Goal: Information Seeking & Learning: Learn about a topic

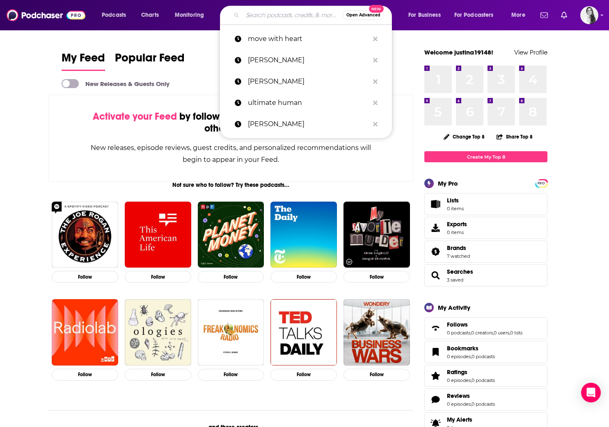
drag, startPoint x: 252, startPoint y: 14, endPoint x: 257, endPoint y: 6, distance: 9.4
click at [251, 14] on input "Search podcasts, credits, & more..." at bounding box center [292, 15] width 100 height 13
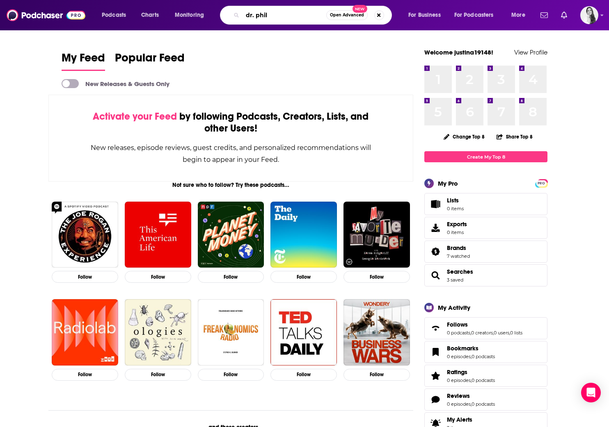
type input "dr. phil"
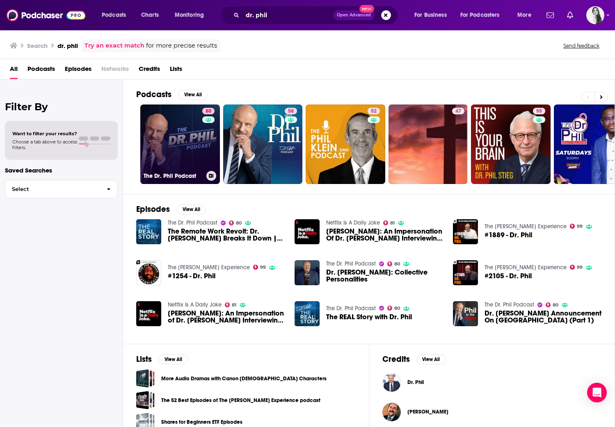
click at [180, 146] on link "80 The Dr. Phil Podcast" at bounding box center [180, 145] width 80 height 80
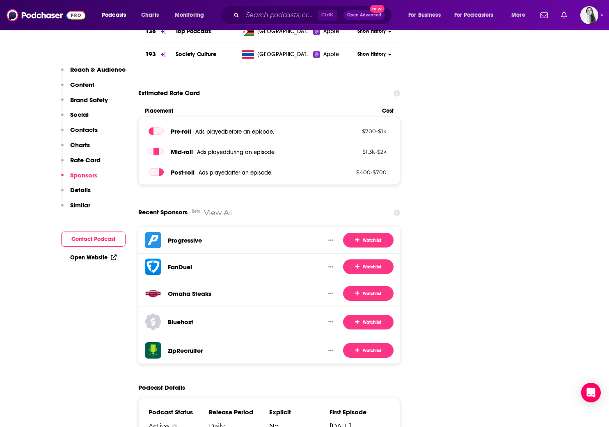
scroll to position [1353, 0]
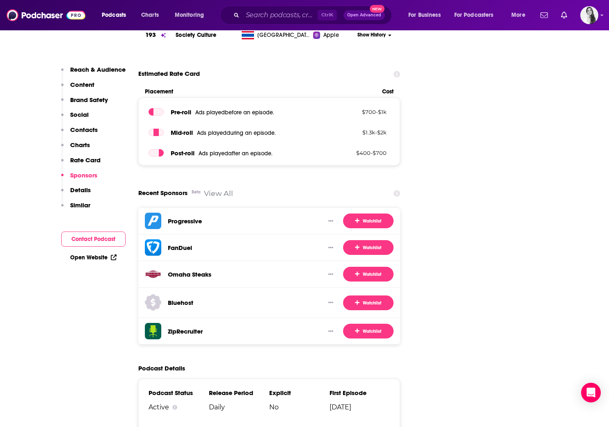
click at [223, 189] on link "View All" at bounding box center [218, 193] width 29 height 9
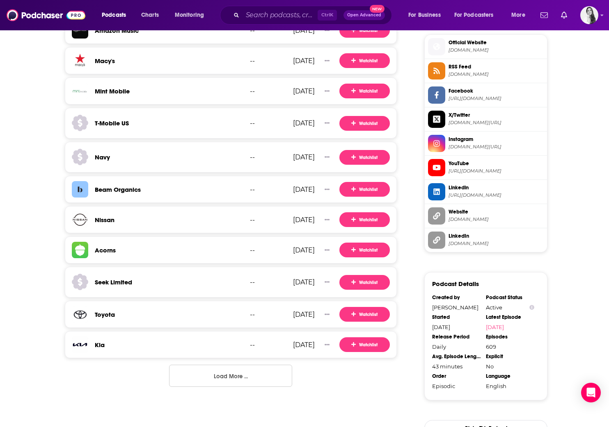
scroll to position [779, 0]
